Goal: Task Accomplishment & Management: Manage account settings

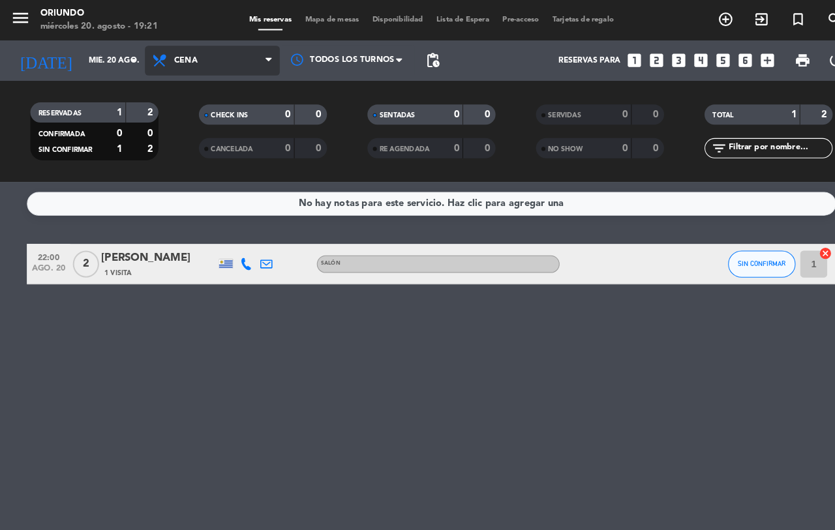
click at [187, 66] on span "Cena" at bounding box center [205, 58] width 130 height 29
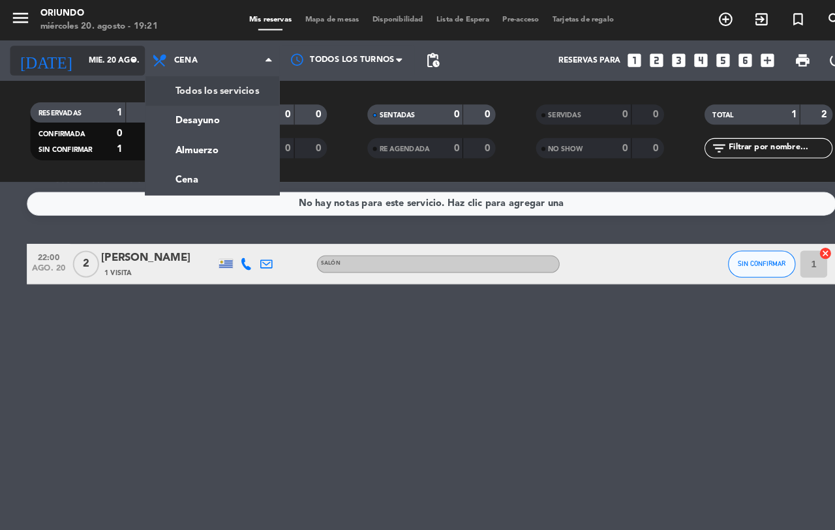
click at [138, 65] on div "[DATE] mié. 20 ago. arrow_drop_down Todos los servicios Desayuno Almuerzo Cena …" at bounding box center [417, 58] width 835 height 39
click at [136, 61] on icon "arrow_drop_down" at bounding box center [129, 59] width 16 height 16
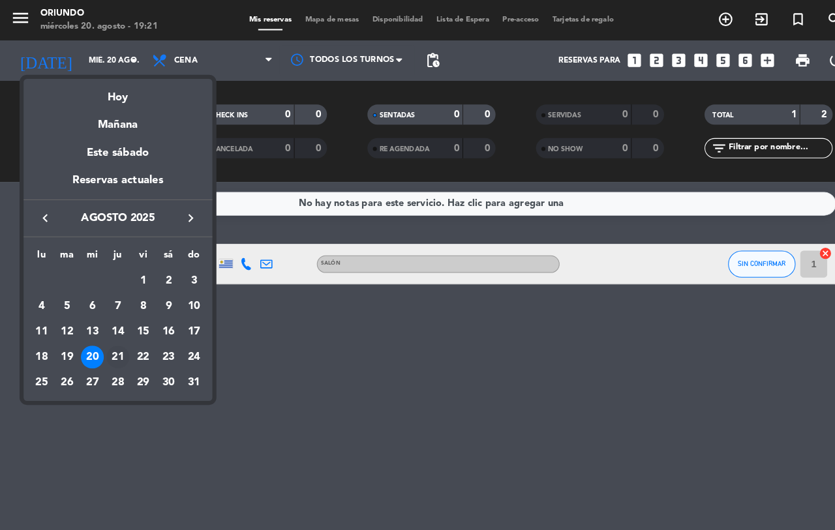
click at [110, 347] on div "21" at bounding box center [114, 346] width 22 height 22
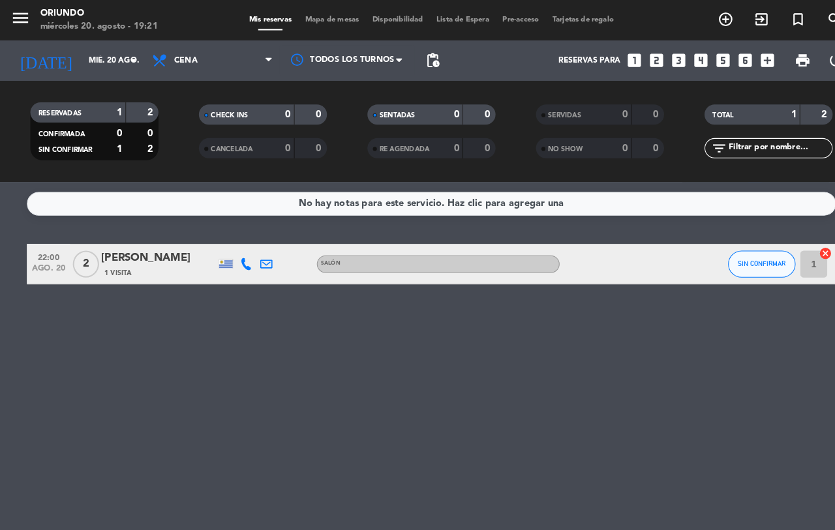
type input "jue. 21 ago."
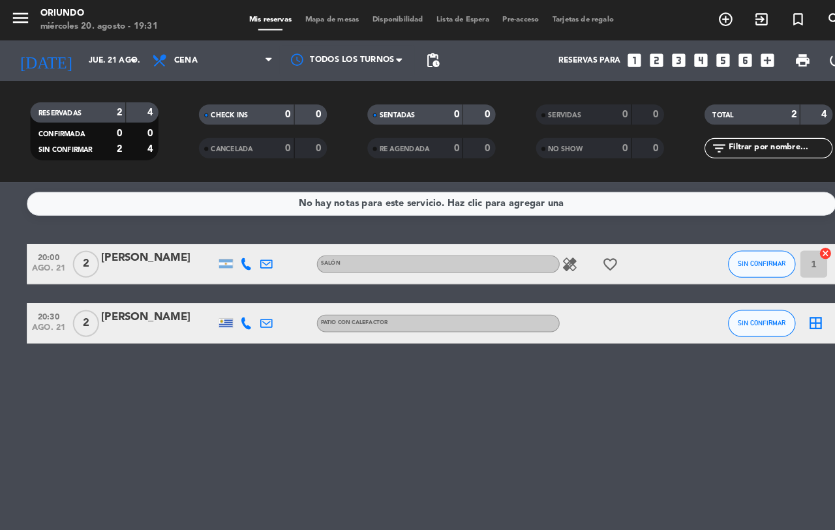
click at [549, 262] on icon "healing" at bounding box center [551, 256] width 16 height 16
click at [584, 249] on icon "favorite_border" at bounding box center [591, 256] width 16 height 16
click at [584, 248] on icon "favorite_border" at bounding box center [591, 256] width 16 height 16
click at [793, 314] on icon "border_all" at bounding box center [789, 313] width 16 height 16
